Goal: Task Accomplishment & Management: Use online tool/utility

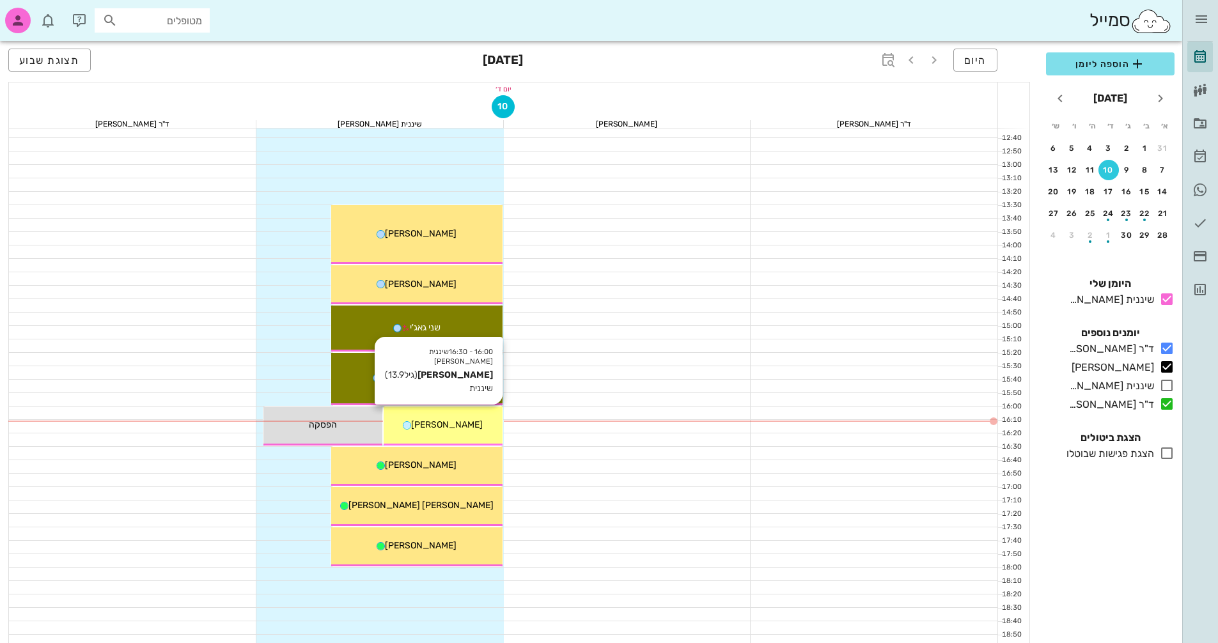
scroll to position [447, 0]
click at [458, 422] on span "[PERSON_NAME]" at bounding box center [447, 424] width 72 height 11
click at [445, 434] on div "16:00 - 16:30 שיננית [PERSON_NAME] (גיל 13.9 ) שיננית [PERSON_NAME]" at bounding box center [442, 425] width 119 height 39
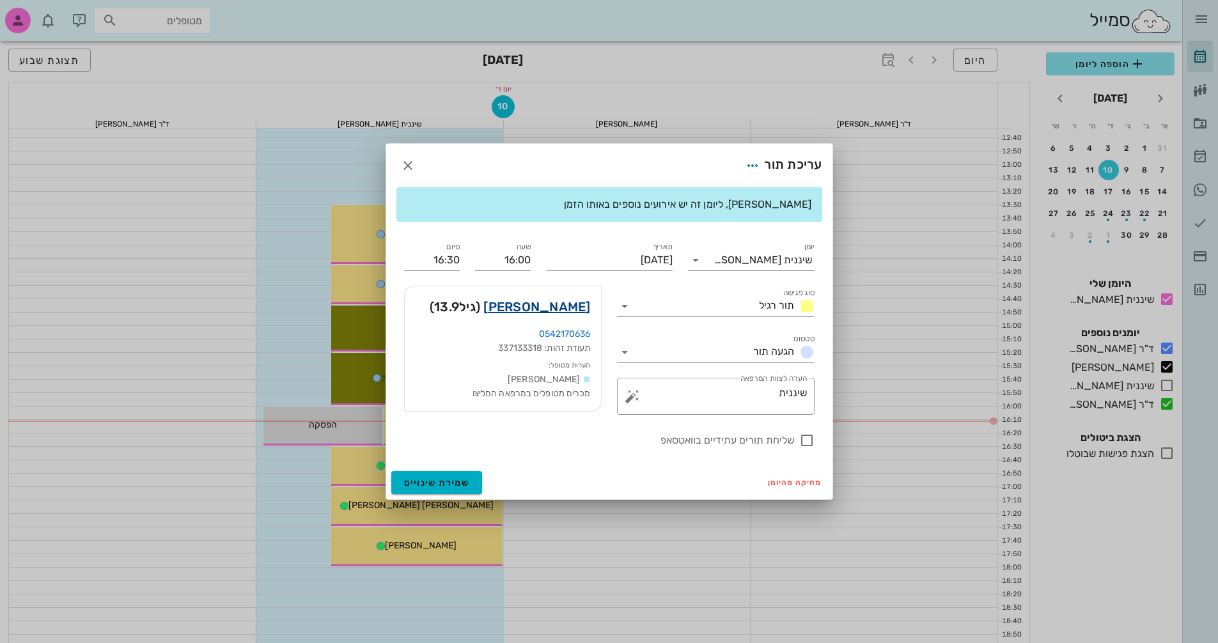
click at [563, 309] on link "[PERSON_NAME]" at bounding box center [536, 307] width 107 height 20
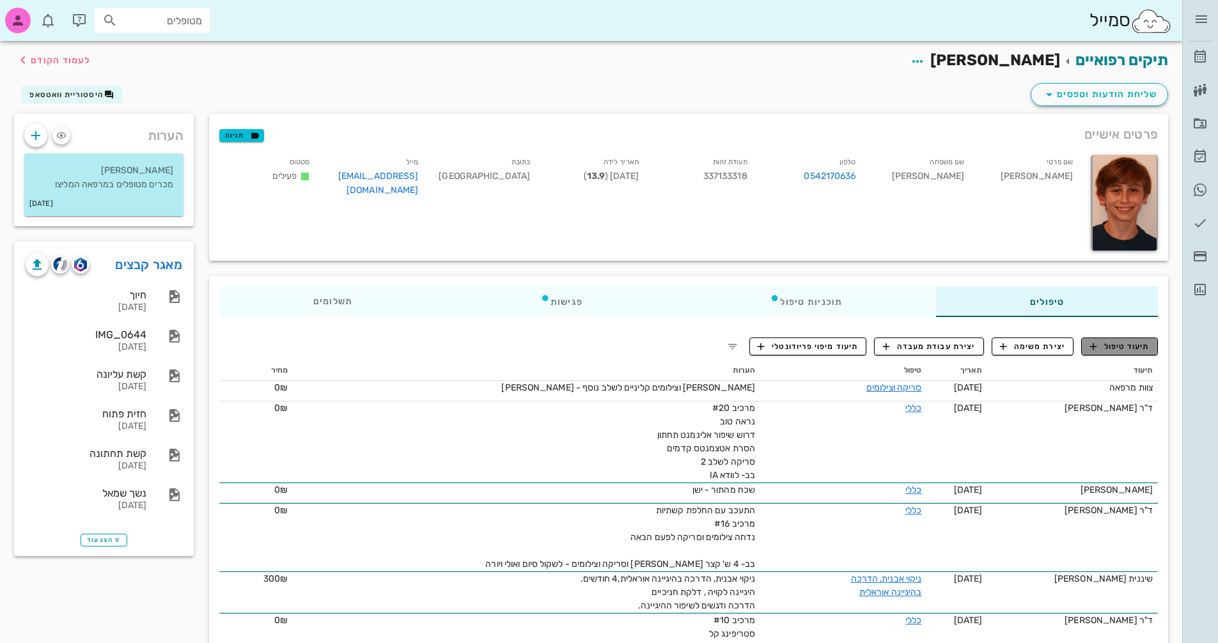
click at [1117, 348] on span "תיעוד טיפול" at bounding box center [1119, 347] width 59 height 12
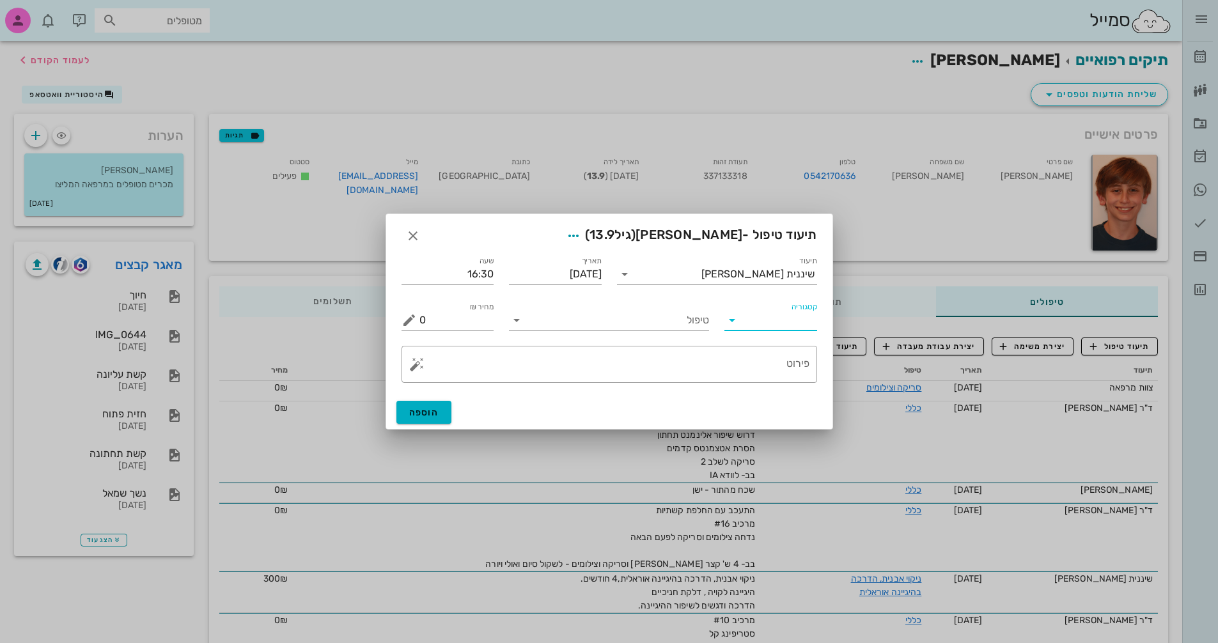
click at [749, 320] on input "קטגוריה" at bounding box center [781, 320] width 72 height 20
click at [780, 385] on div "פריודונטיה" at bounding box center [790, 382] width 112 height 12
type input "פריודונטיה"
click at [610, 320] on input "טיפול" at bounding box center [618, 320] width 182 height 20
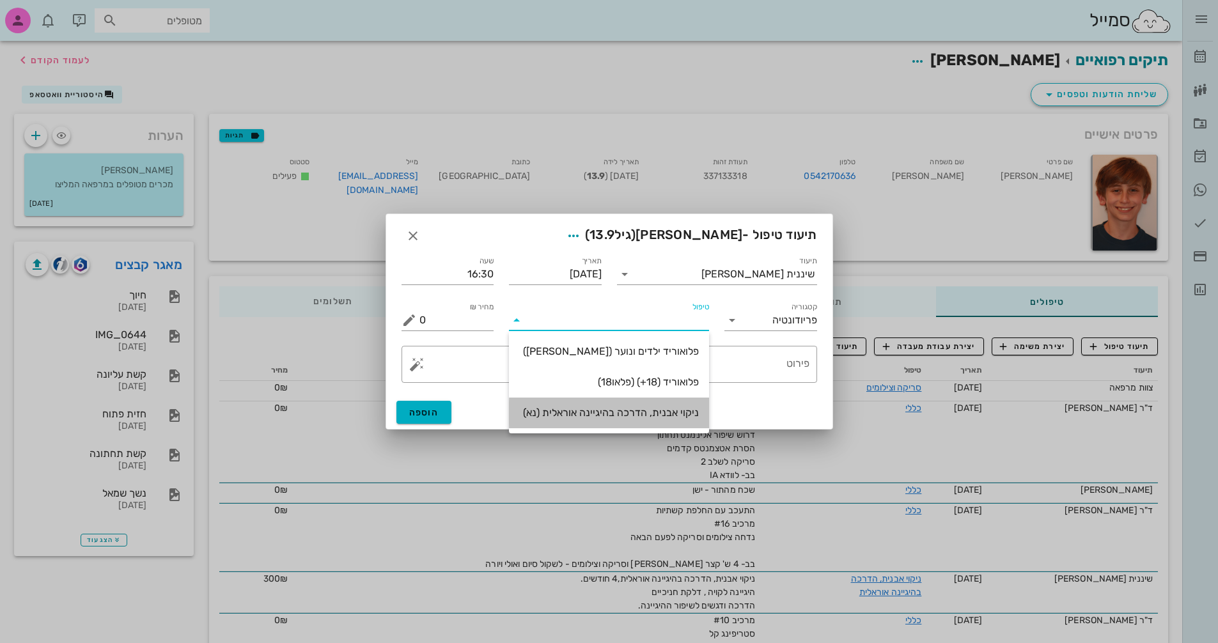
click at [635, 408] on div "ניקוי אבנית, הדרכה בהיגיינה אוראלית (נא)" at bounding box center [609, 412] width 180 height 12
type input "300"
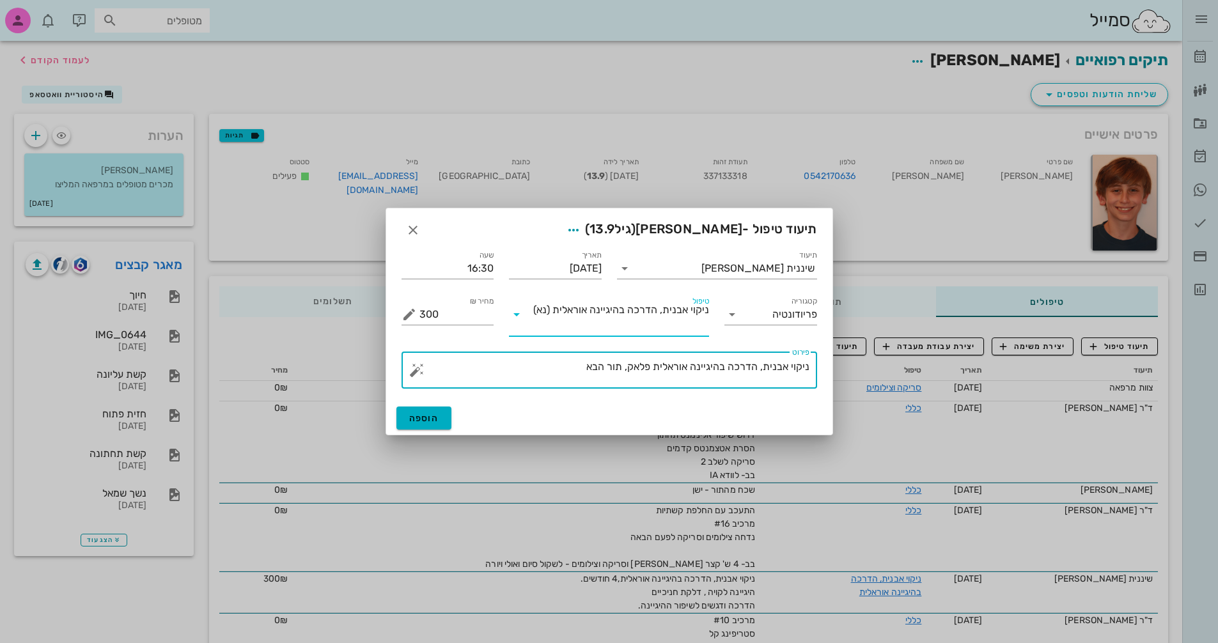
click at [529, 372] on textarea "ניקוי אבנית, הדרכה בהיגיינה אוראלית פלאק, תור הבא" at bounding box center [614, 373] width 390 height 31
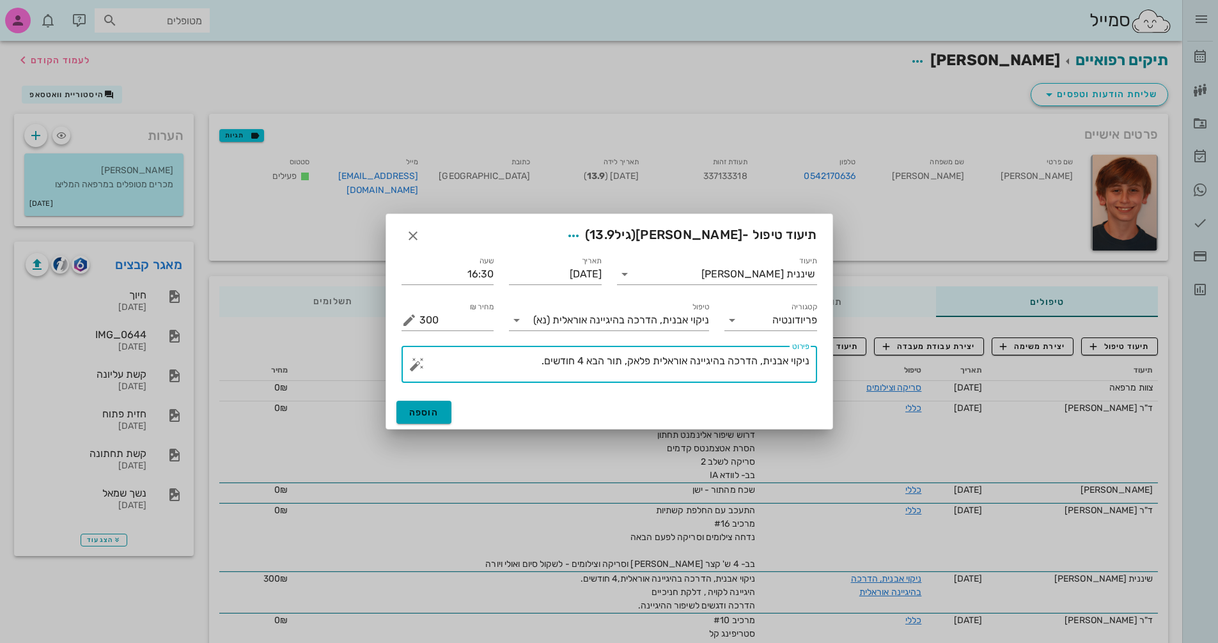
type textarea "ניקוי אבנית, הדרכה בהיגיינה אוראלית פלאק, תור הבא 4 חודשים."
click at [444, 412] on button "הוספה" at bounding box center [424, 412] width 56 height 23
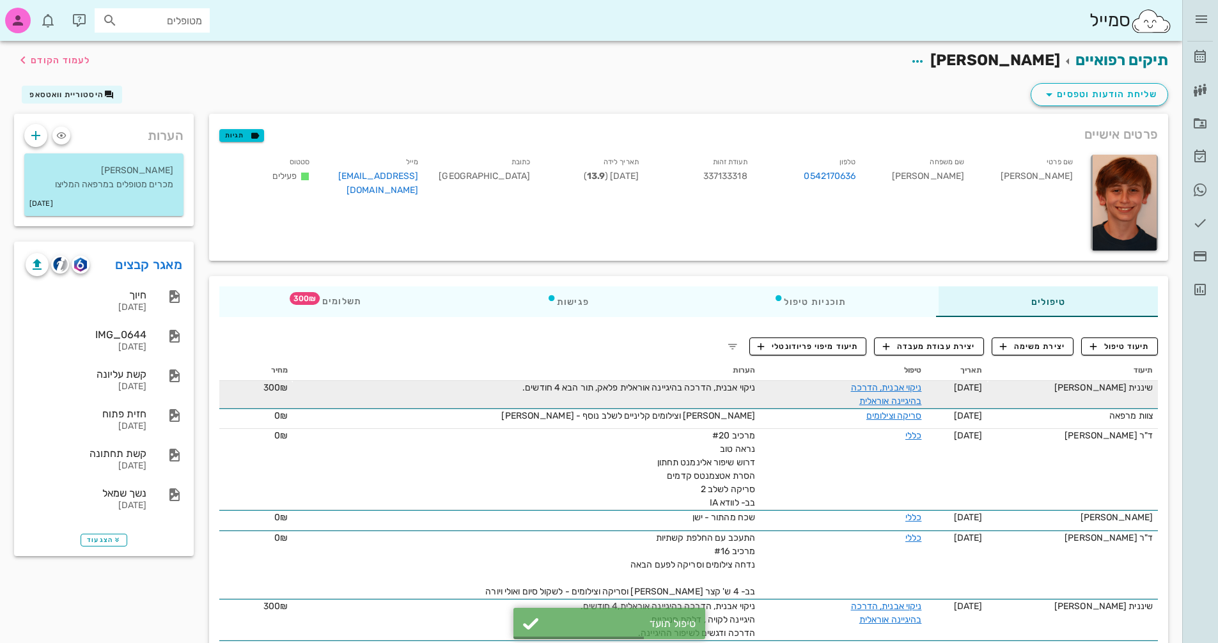
click at [608, 382] on span "ניקוי אבנית, הדרכה בהיגיינה אוראלית פלאק, תור הבא 4 חודשים." at bounding box center [638, 387] width 233 height 11
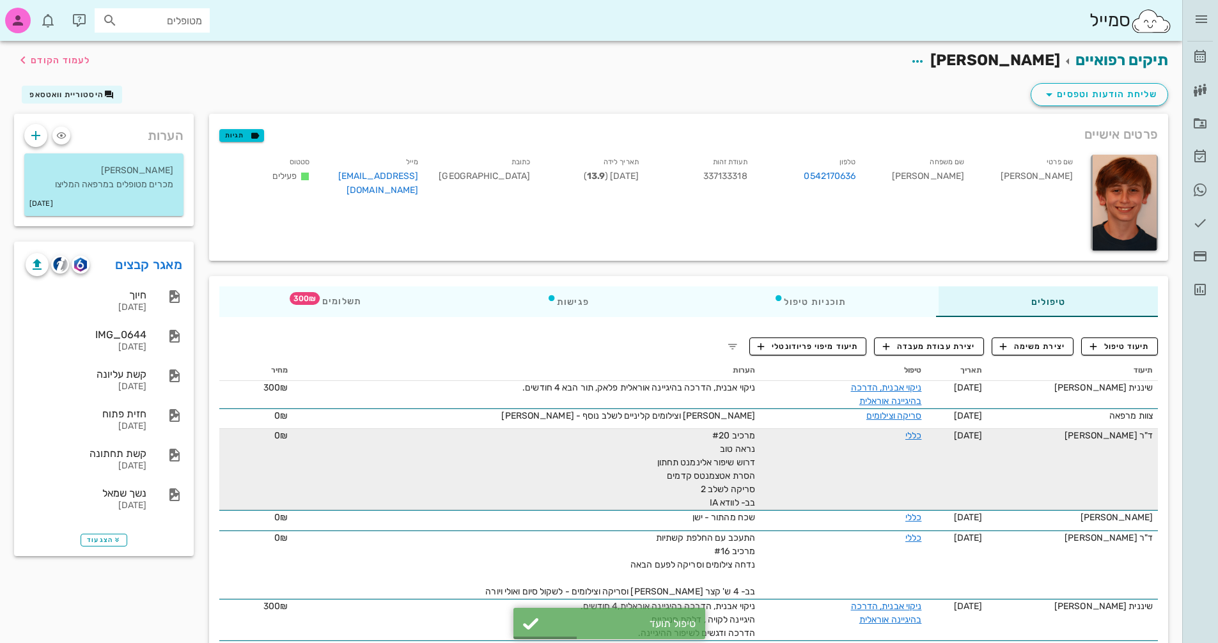
click at [458, 441] on td "מרכיב #20 נראה טוב דרוש שיפור אלינמנט תחתון הסרת אטצמנטס קדמים סריקה לשלב 2 בב-…" at bounding box center [526, 469] width 467 height 81
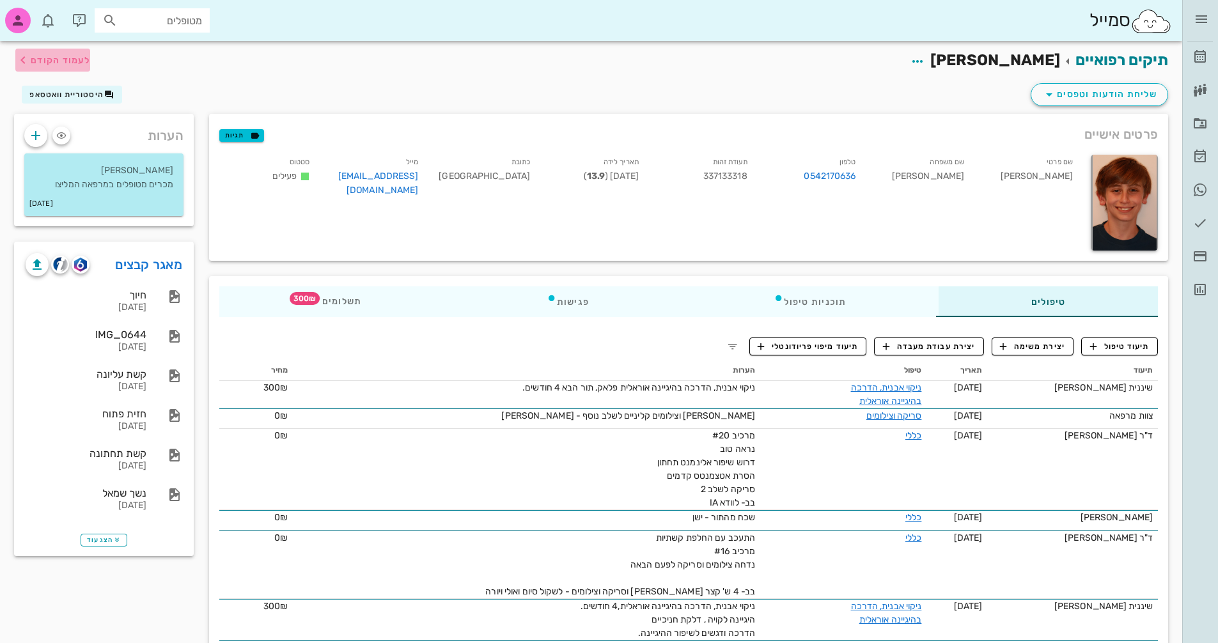
click at [58, 57] on span "לעמוד הקודם" at bounding box center [60, 60] width 59 height 11
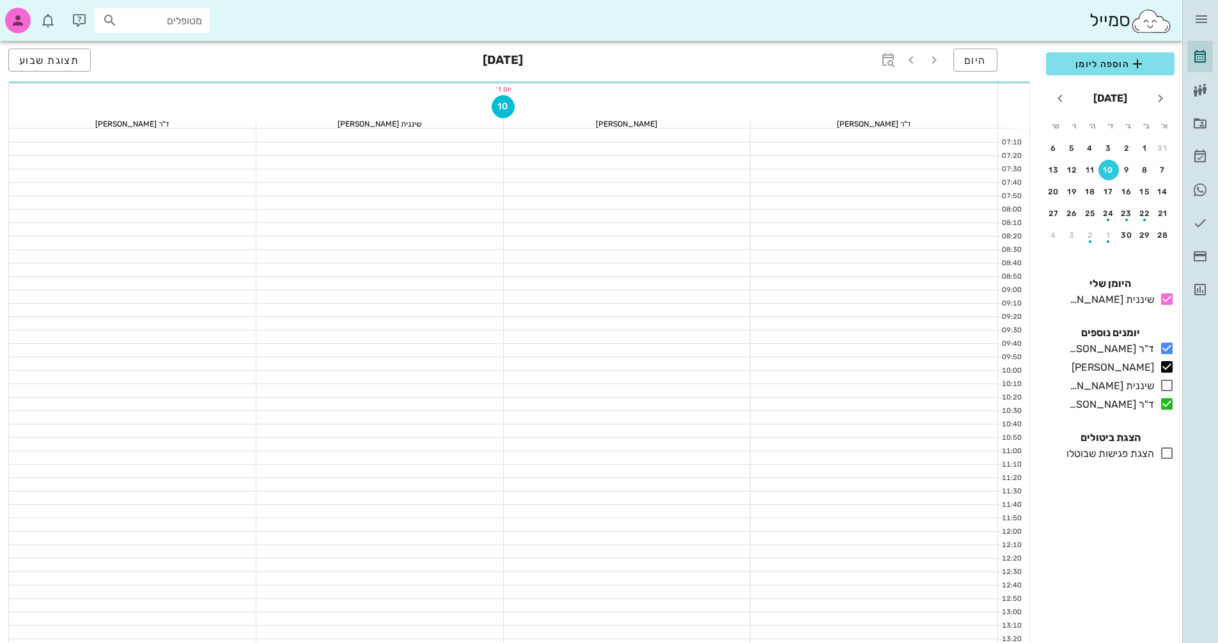
scroll to position [447, 0]
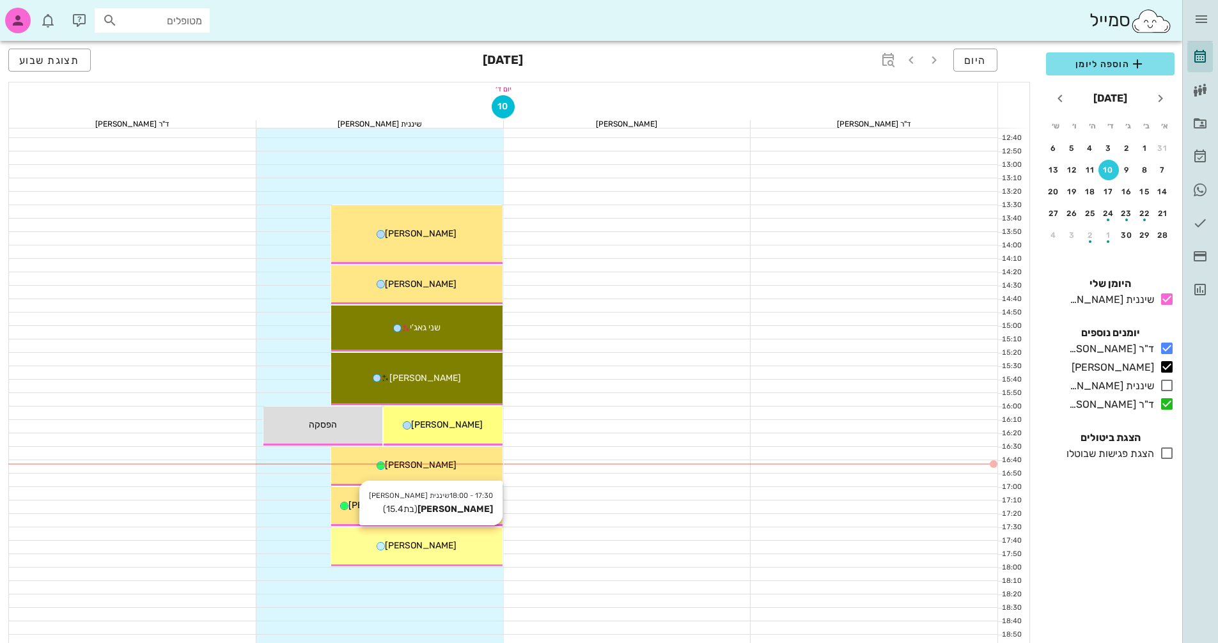
click at [475, 540] on div "[PERSON_NAME]" at bounding box center [416, 545] width 171 height 13
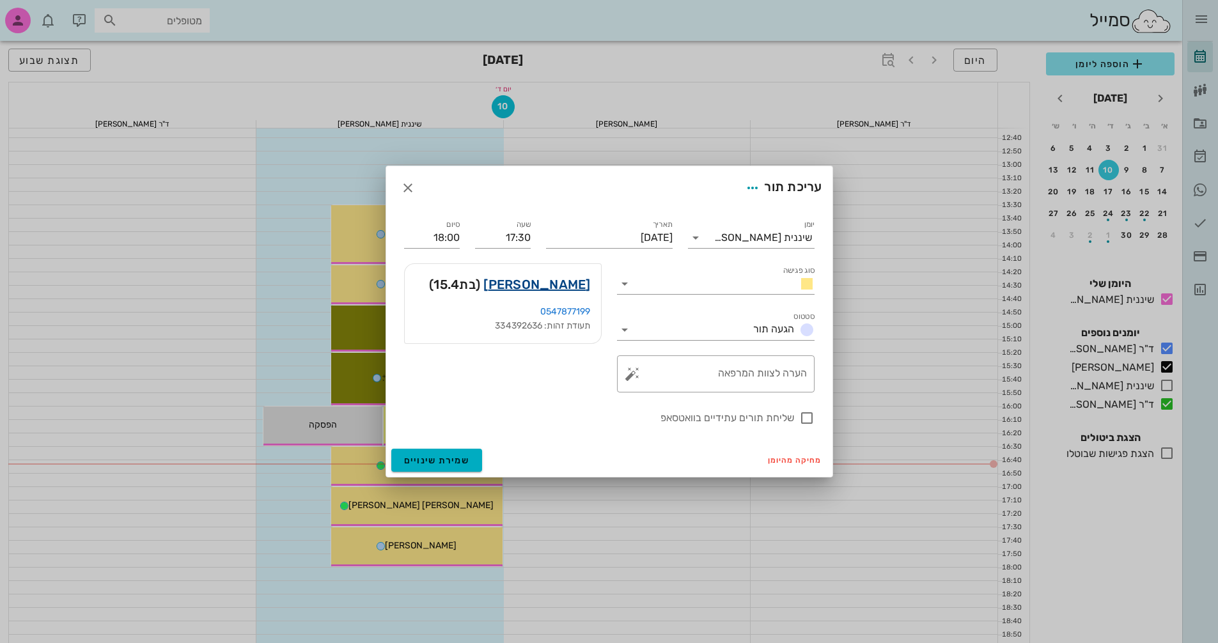
click at [569, 282] on link "[PERSON_NAME]" at bounding box center [536, 284] width 107 height 20
